Goal: Task Accomplishment & Management: Use online tool/utility

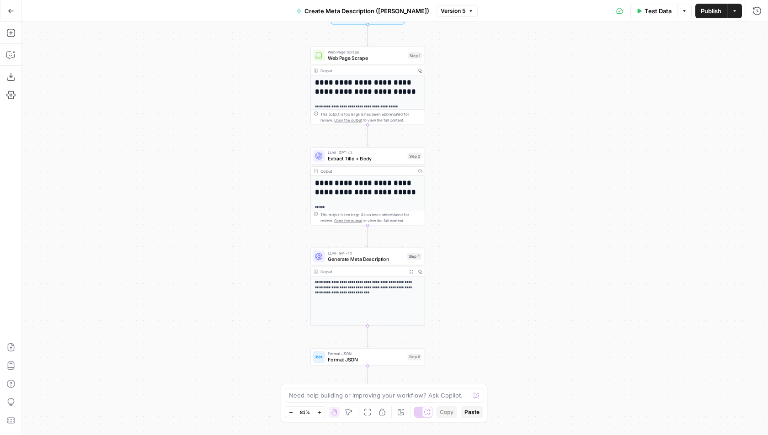
drag, startPoint x: 289, startPoint y: 85, endPoint x: 477, endPoint y: 87, distance: 187.9
click at [478, 87] on div "**********" at bounding box center [395, 228] width 746 height 413
click at [13, 10] on icon "button" at bounding box center [11, 11] width 6 height 6
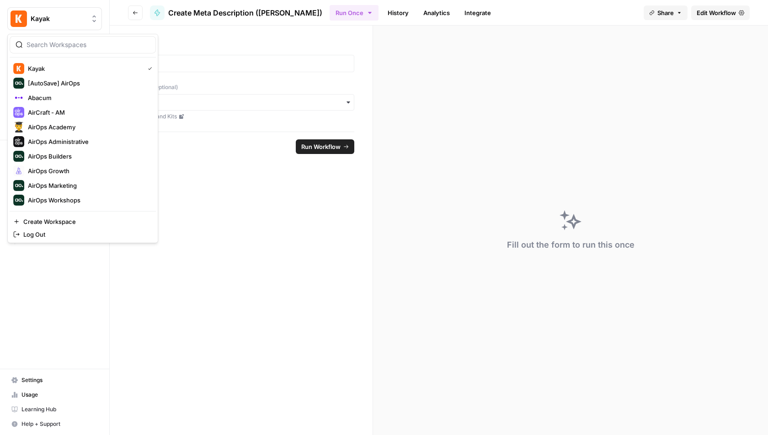
click at [56, 22] on span "Kayak" at bounding box center [58, 18] width 55 height 9
click at [62, 45] on input "search" at bounding box center [88, 44] width 123 height 9
type input "growth"
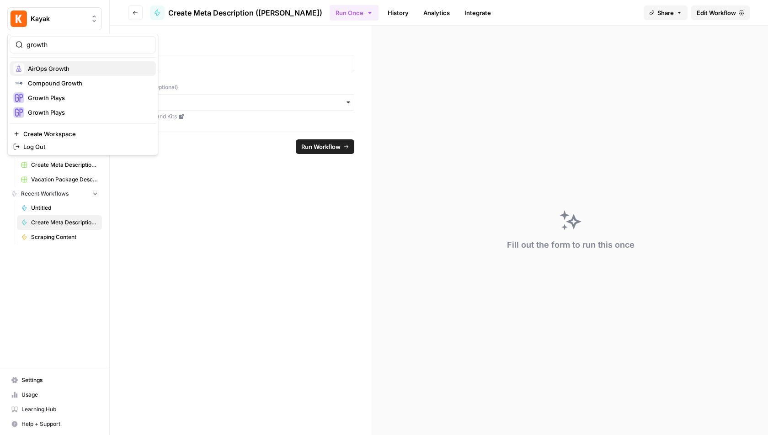
click at [66, 69] on span "AirOps Growth" at bounding box center [88, 68] width 121 height 9
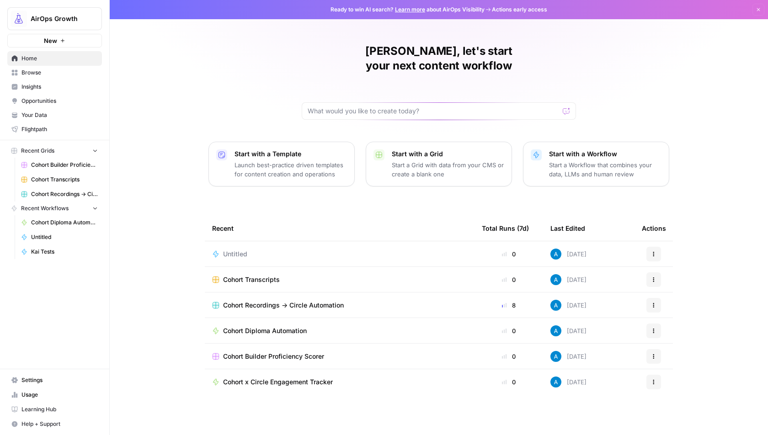
click at [239, 275] on span "Cohort Transcripts" at bounding box center [251, 279] width 57 height 9
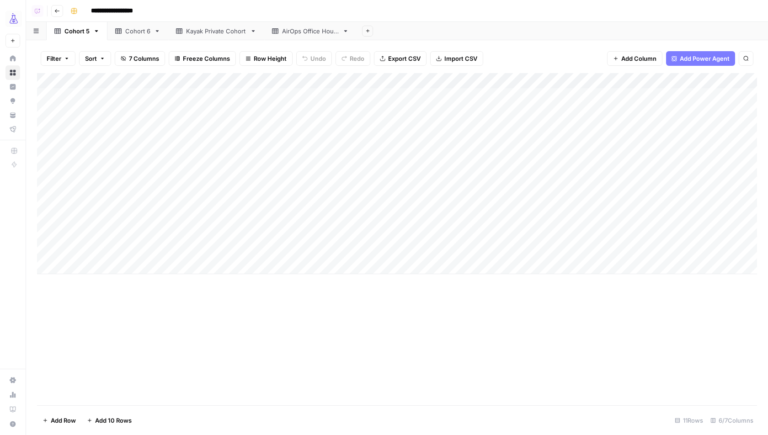
click at [222, 31] on div "Kayak Private Cohort" at bounding box center [216, 31] width 60 height 9
click at [57, 11] on icon "button" at bounding box center [57, 11] width 5 height 4
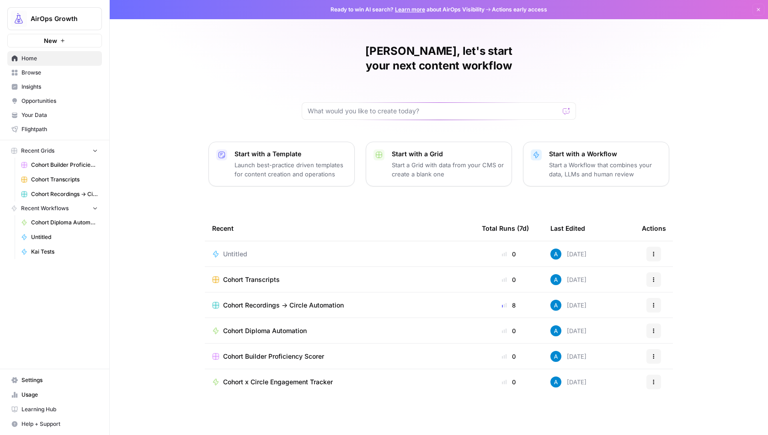
click at [260, 301] on span "Cohort Recordings -> Circle Automation" at bounding box center [283, 305] width 121 height 9
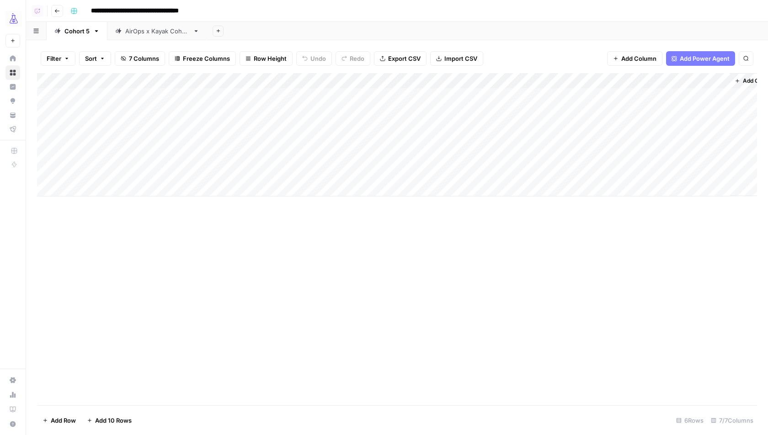
click at [172, 27] on div "AirOps x Kayak Cohort" at bounding box center [157, 31] width 64 height 9
click at [197, 30] on icon "button" at bounding box center [196, 31] width 3 height 2
click at [223, 60] on span "Duplicate Sheet" at bounding box center [233, 61] width 44 height 9
click at [297, 30] on icon "button" at bounding box center [295, 31] width 3 height 2
click at [319, 47] on span "Rename Sheet" at bounding box center [333, 48] width 44 height 9
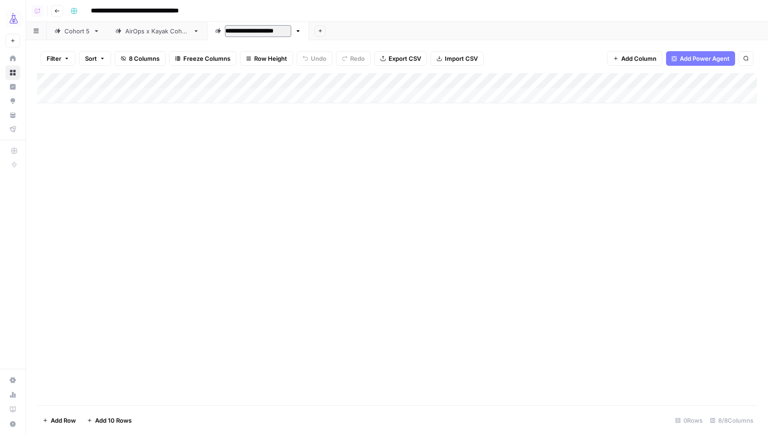
click at [258, 32] on input "**********" at bounding box center [258, 31] width 66 height 12
type input "**********"
click at [255, 218] on div "Add Column" at bounding box center [397, 239] width 720 height 332
click at [141, 100] on div "Add Column" at bounding box center [397, 88] width 720 height 30
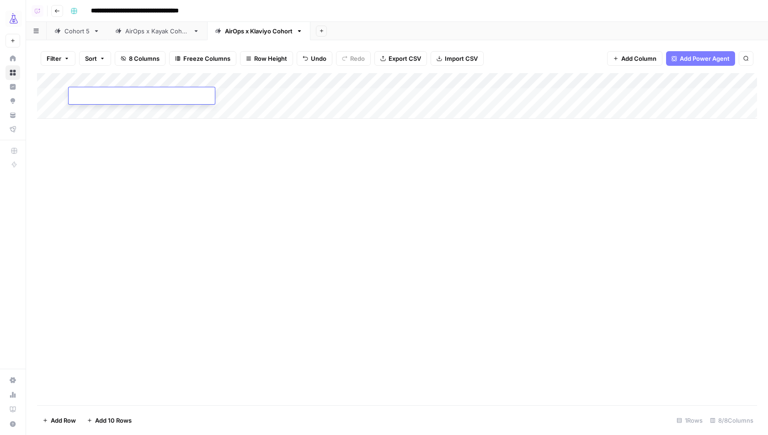
click at [120, 155] on div "Add Column" at bounding box center [397, 239] width 720 height 332
click at [149, 32] on div "AirOps x Kayak Cohort" at bounding box center [157, 31] width 64 height 9
click at [282, 33] on div "AirOps x Klaviyo Cohort" at bounding box center [259, 31] width 68 height 9
click at [132, 96] on div "Add Column" at bounding box center [397, 96] width 720 height 46
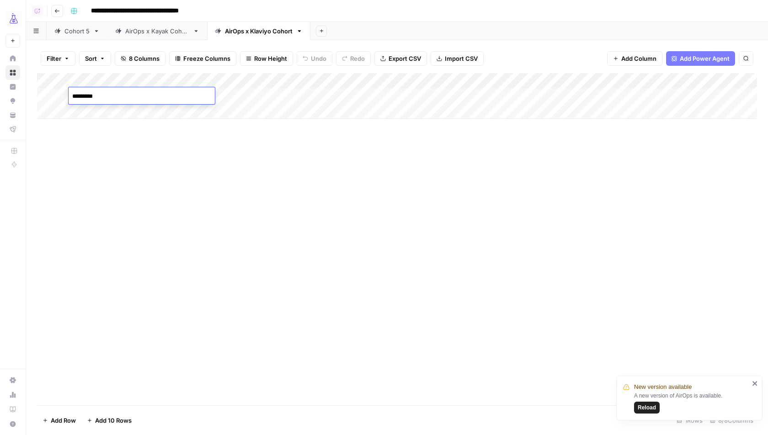
type textarea "**********"
click at [134, 253] on div "Add Column" at bounding box center [397, 239] width 720 height 332
click at [408, 80] on div "Add Column" at bounding box center [397, 96] width 720 height 46
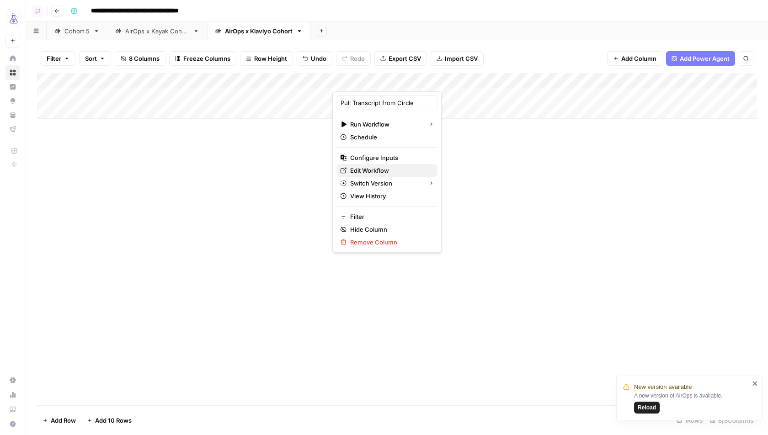
click at [387, 164] on link "Edit Workflow" at bounding box center [386, 170] width 101 height 13
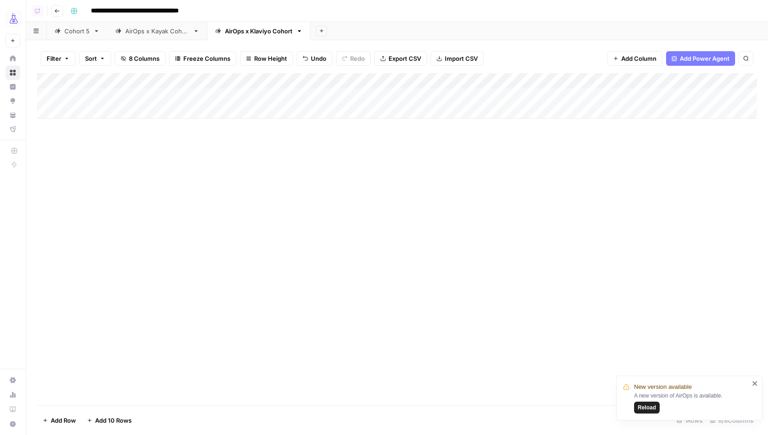
click at [391, 96] on div "Add Column" at bounding box center [397, 96] width 720 height 46
click at [448, 153] on div "Add Column" at bounding box center [397, 239] width 720 height 332
click at [411, 242] on div "Add Column" at bounding box center [397, 239] width 720 height 332
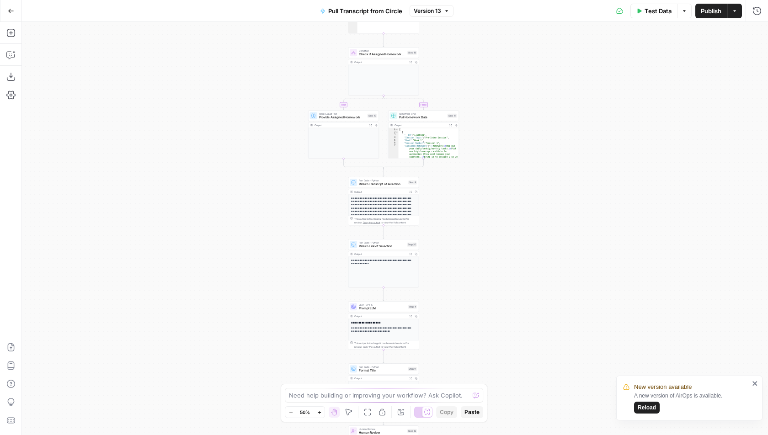
drag, startPoint x: 480, startPoint y: 51, endPoint x: 469, endPoint y: 261, distance: 210.5
click at [469, 260] on div "true false Workflow Input Settings Inputs Run Code · Python Pull Transcript fro…" at bounding box center [395, 228] width 746 height 413
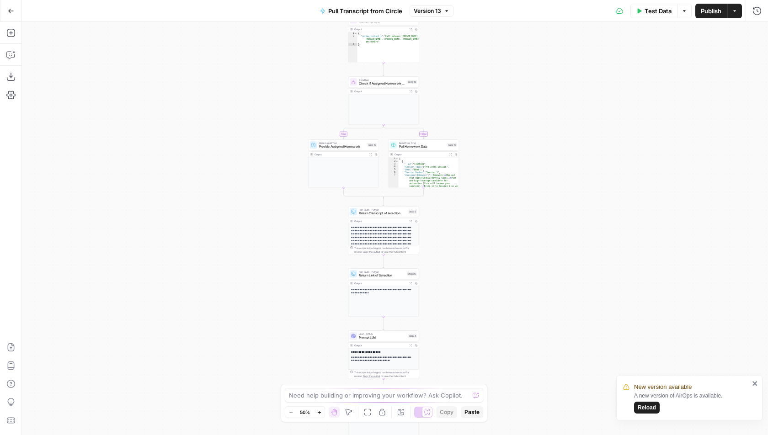
drag, startPoint x: 475, startPoint y: 86, endPoint x: 475, endPoint y: 296, distance: 209.8
click at [475, 295] on div "true false Workflow Input Settings Inputs Run Code · Python Pull Transcript fro…" at bounding box center [395, 228] width 746 height 413
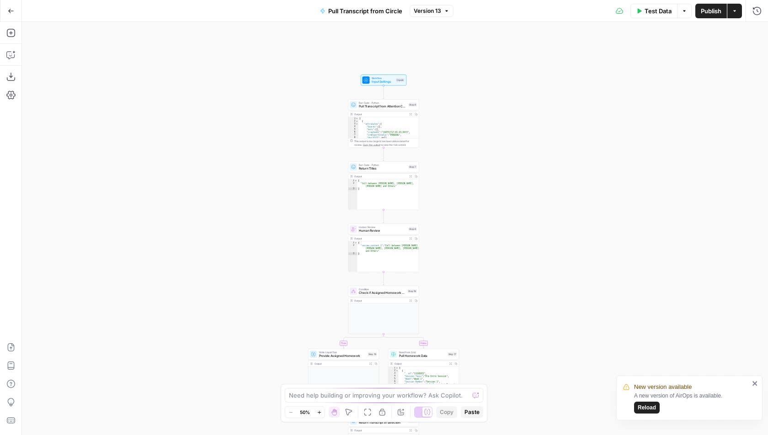
click at [391, 79] on div "Workflow Input Settings" at bounding box center [383, 80] width 23 height 8
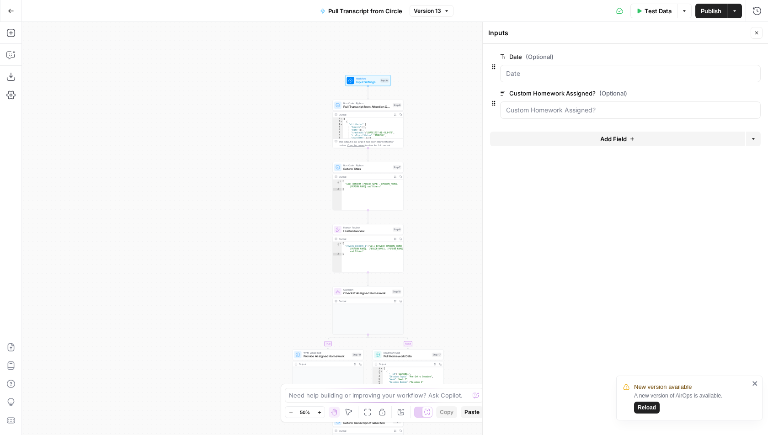
drag, startPoint x: 280, startPoint y: 141, endPoint x: 160, endPoint y: 142, distance: 119.7
click at [160, 142] on div "true false Workflow Input Settings Inputs Run Code · Python Pull Transcript fro…" at bounding box center [395, 228] width 746 height 413
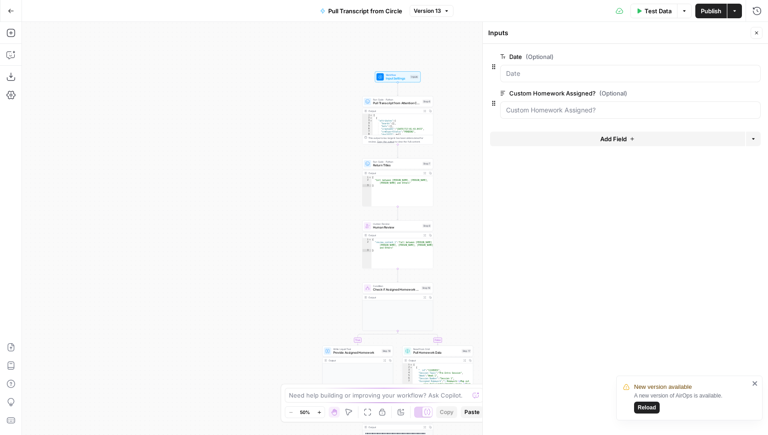
drag, startPoint x: 339, startPoint y: 178, endPoint x: 465, endPoint y: 171, distance: 125.9
click at [465, 171] on div "true false Workflow Input Settings Inputs Run Code · Python Pull Transcript fro…" at bounding box center [395, 228] width 746 height 413
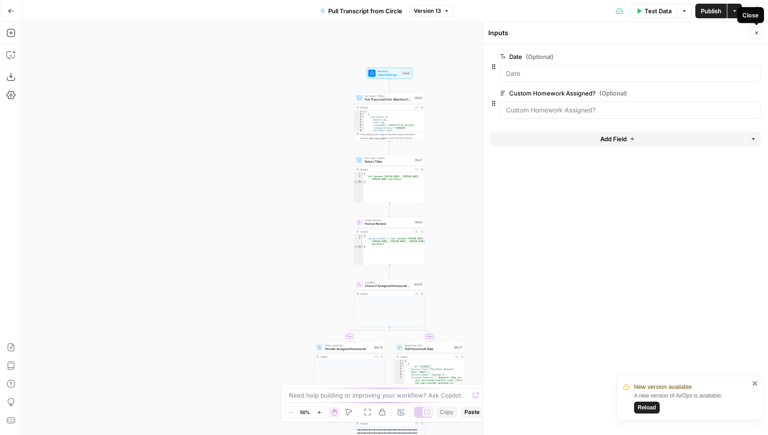
click at [759, 32] on icon "button" at bounding box center [756, 32] width 5 height 5
click at [8, 10] on icon "button" at bounding box center [11, 11] width 6 height 6
